Goal: Transaction & Acquisition: Subscribe to service/newsletter

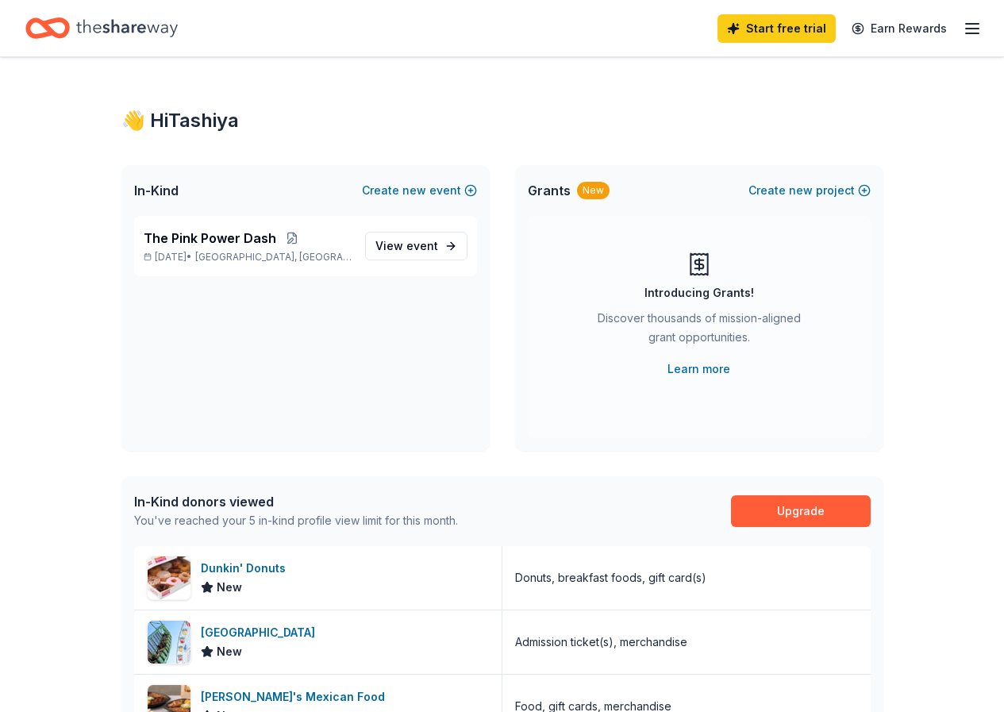
click at [934, 11] on div "Start free trial Earn Rewards" at bounding box center [849, 28] width 264 height 37
click at [947, 29] on div "Start free trial Earn Rewards" at bounding box center [849, 28] width 264 height 37
click at [962, 27] on icon "button" at bounding box center [971, 28] width 19 height 19
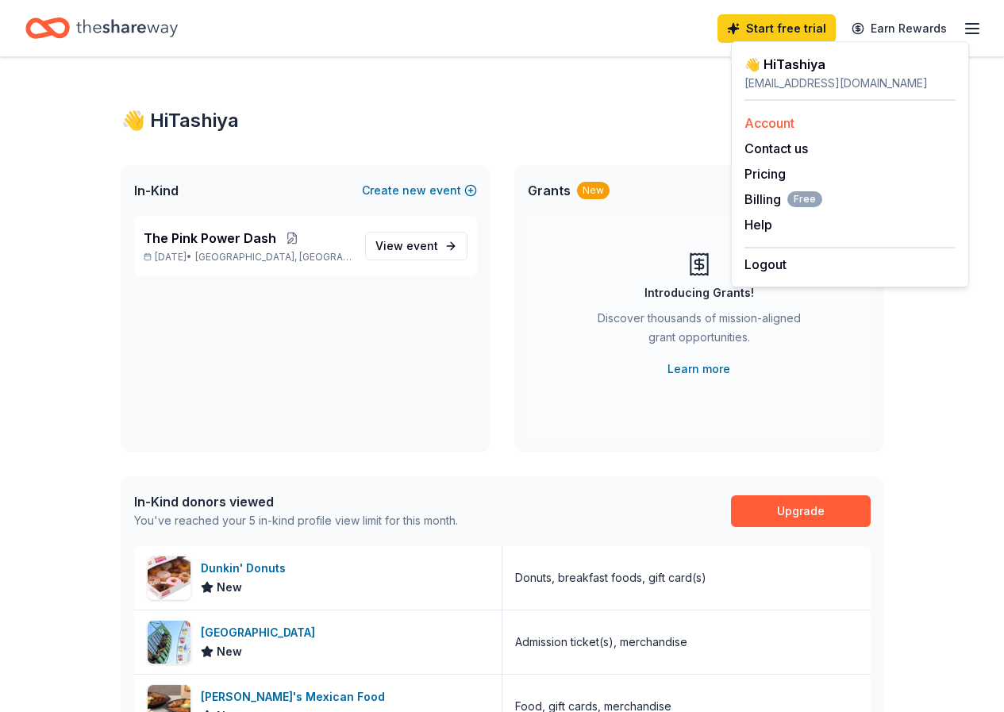
click at [791, 128] on link "Account" at bounding box center [769, 123] width 50 height 16
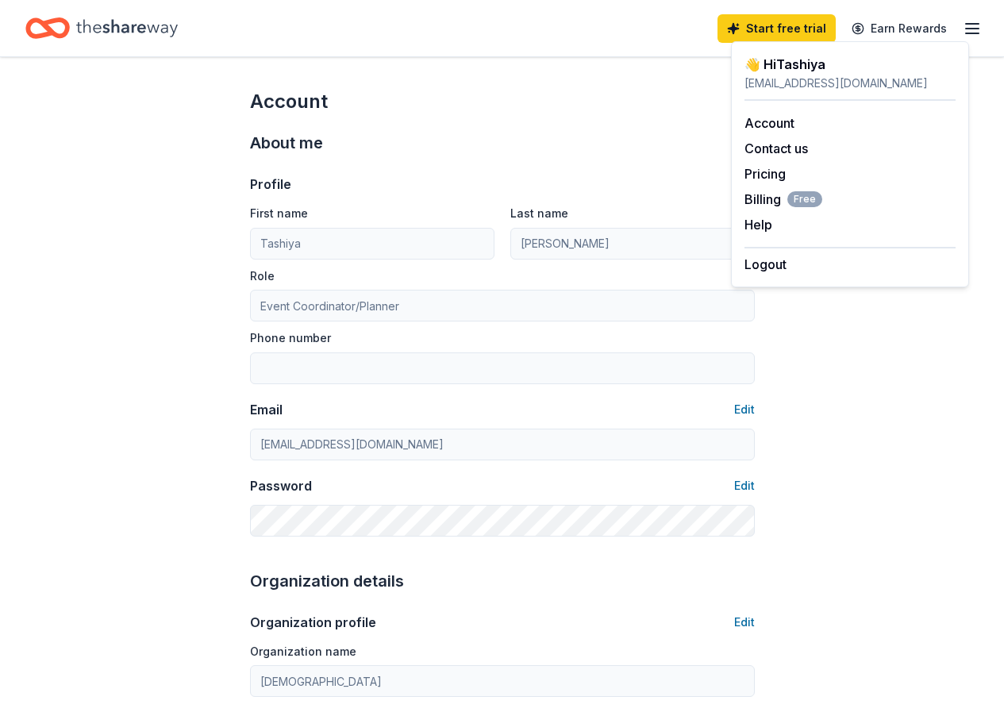
click at [157, 36] on icon "Home" at bounding box center [127, 28] width 102 height 33
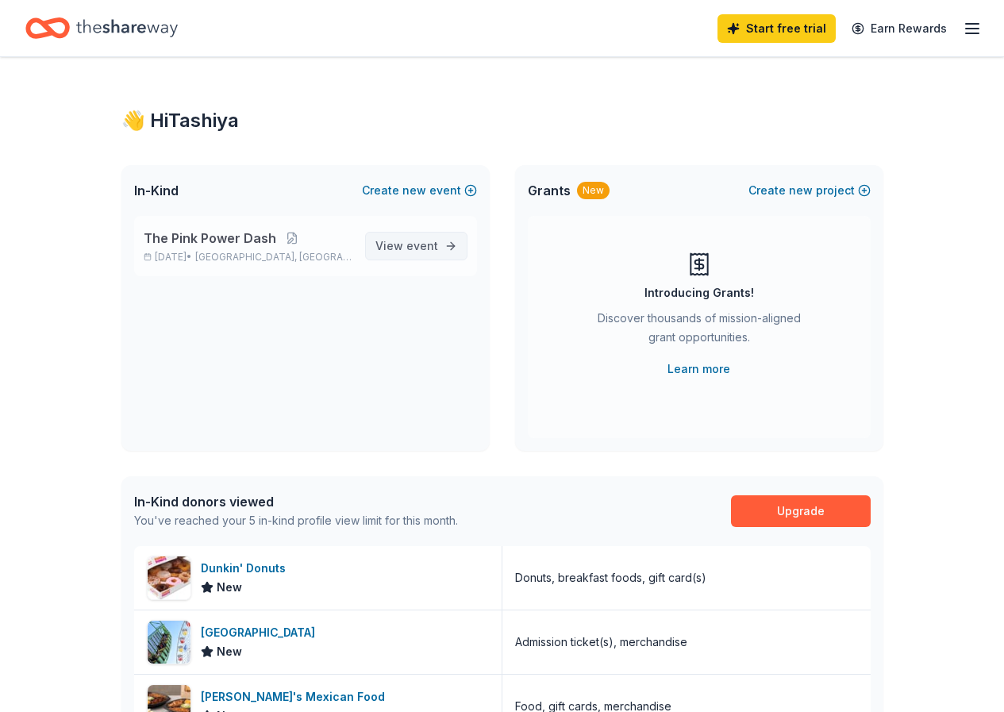
click at [410, 234] on link "View event" at bounding box center [416, 246] width 102 height 29
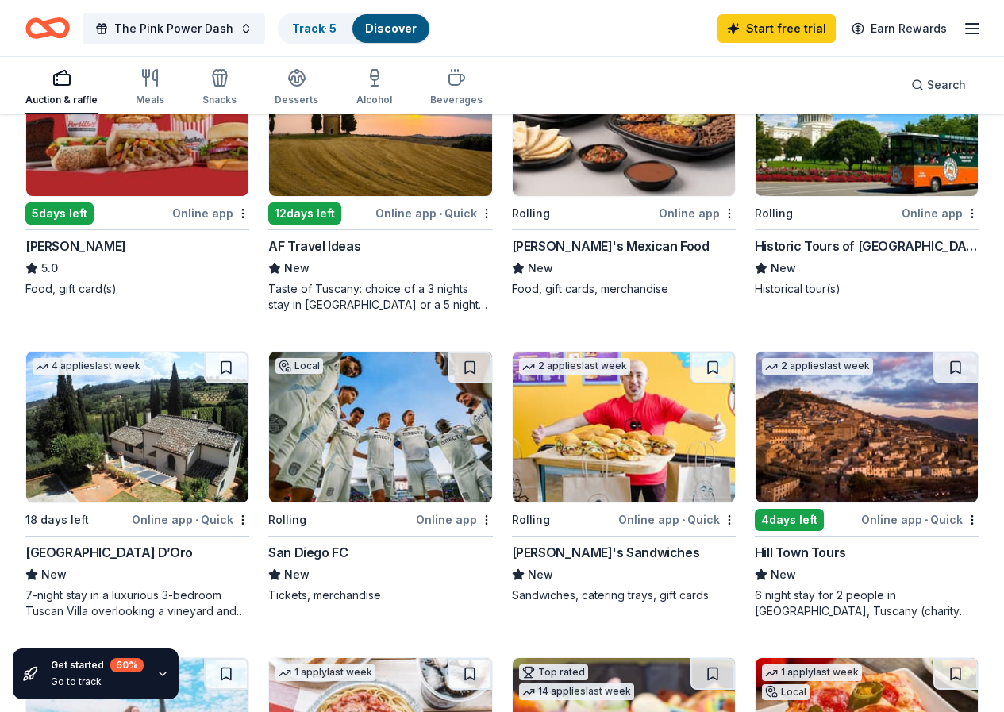
scroll to position [555, 0]
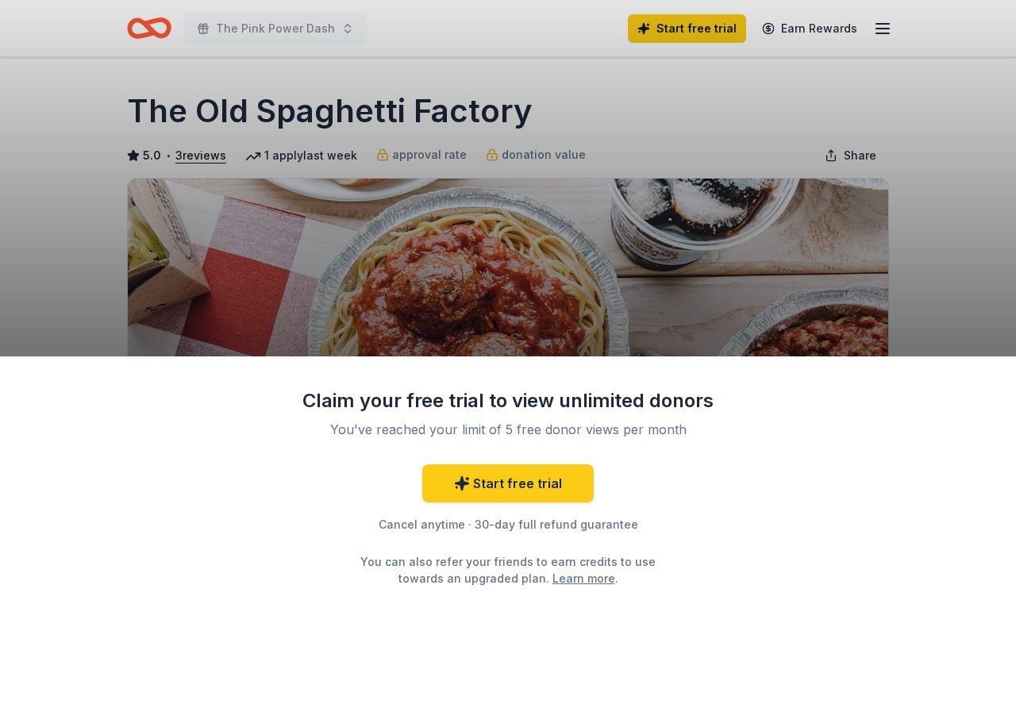
click at [668, 341] on div "Claim your free trial to view unlimited donors You've reached your limit of 5 f…" at bounding box center [508, 356] width 1016 height 712
click at [888, 282] on div "Claim your free trial to view unlimited donors You've reached your limit of 5 f…" at bounding box center [508, 356] width 1016 height 712
